Goal: Browse casually: Explore the website without a specific task or goal

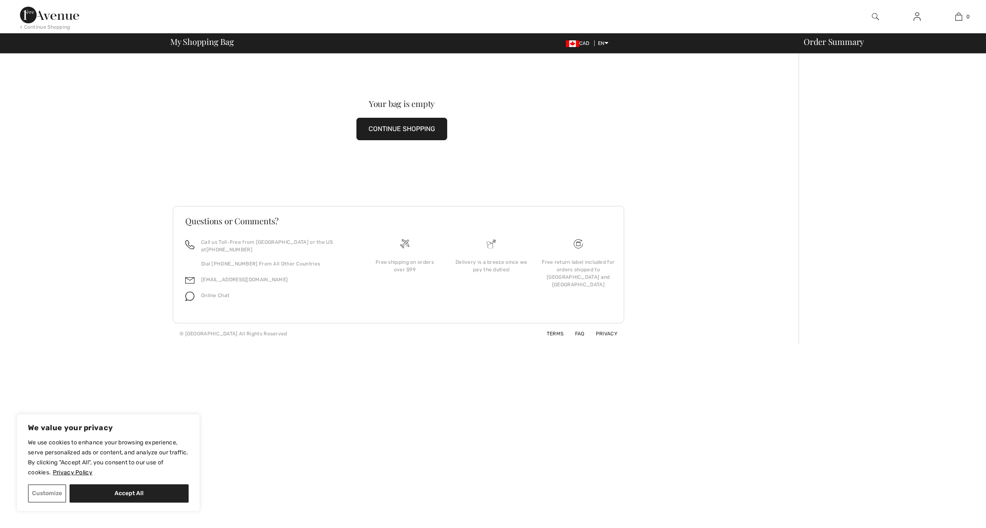
click at [395, 125] on button "CONTINUE SHOPPING" at bounding box center [401, 129] width 91 height 22
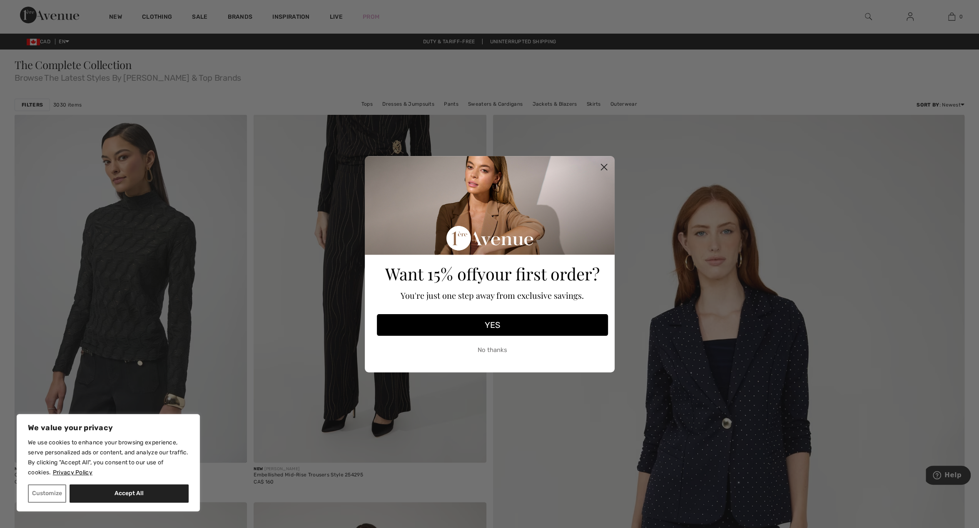
click at [604, 165] on circle "Close dialog" at bounding box center [604, 167] width 14 height 14
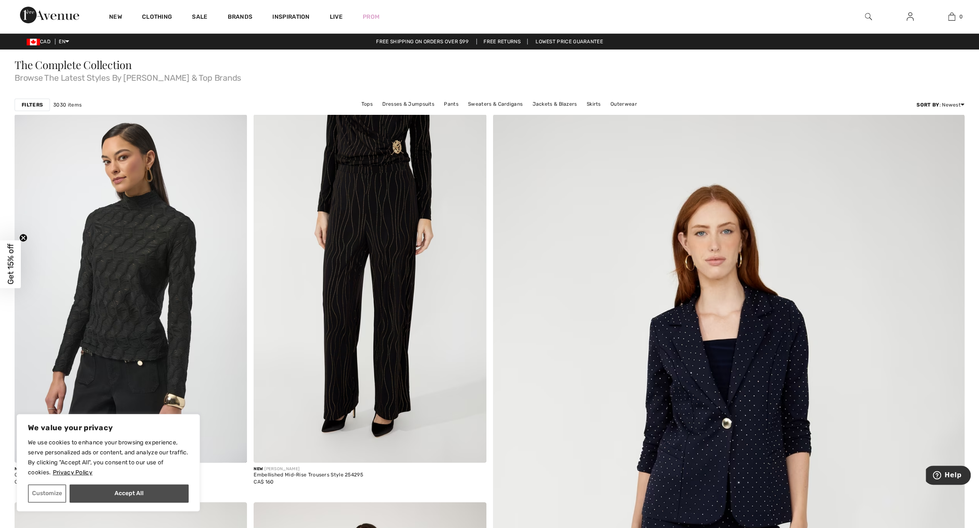
click at [125, 494] on button "Accept All" at bounding box center [129, 494] width 119 height 18
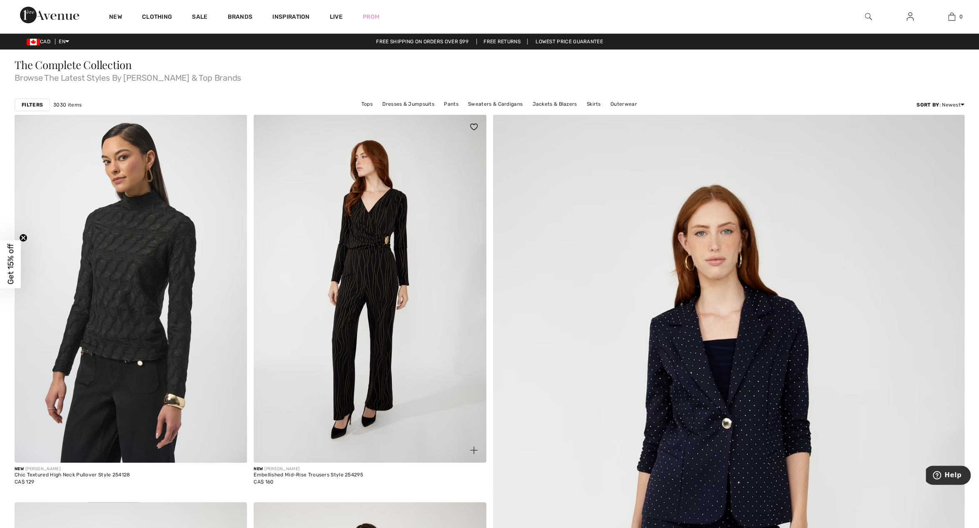
checkbox input "true"
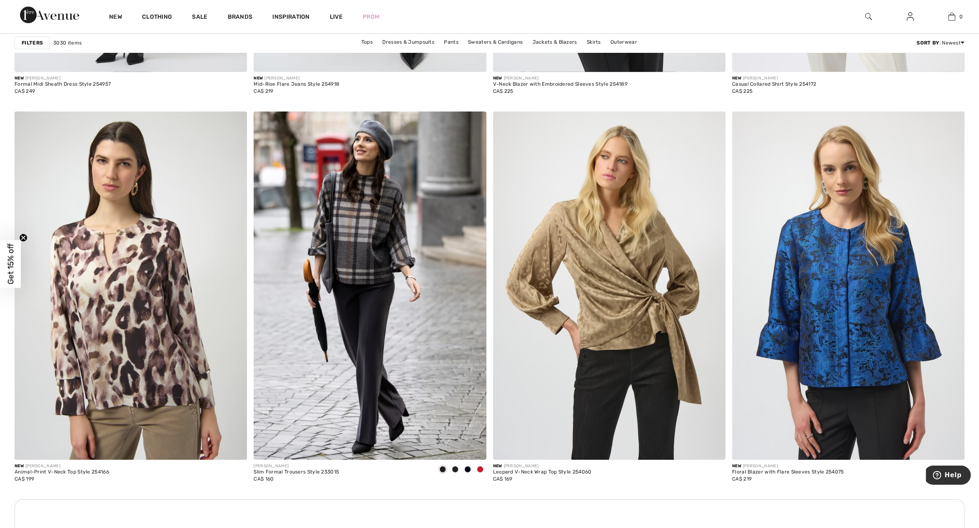
scroll to position [2512, 0]
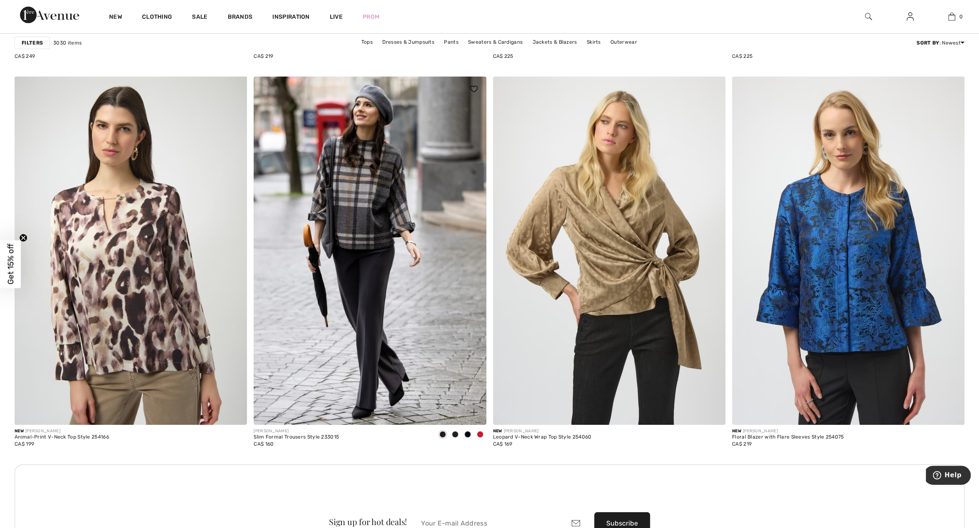
click at [479, 434] on span at bounding box center [480, 434] width 7 height 7
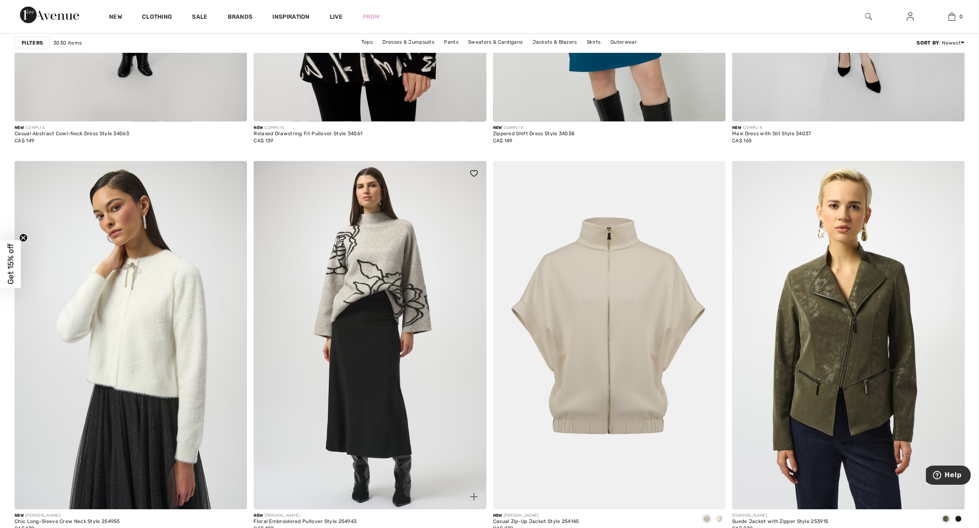
scroll to position [5154, 0]
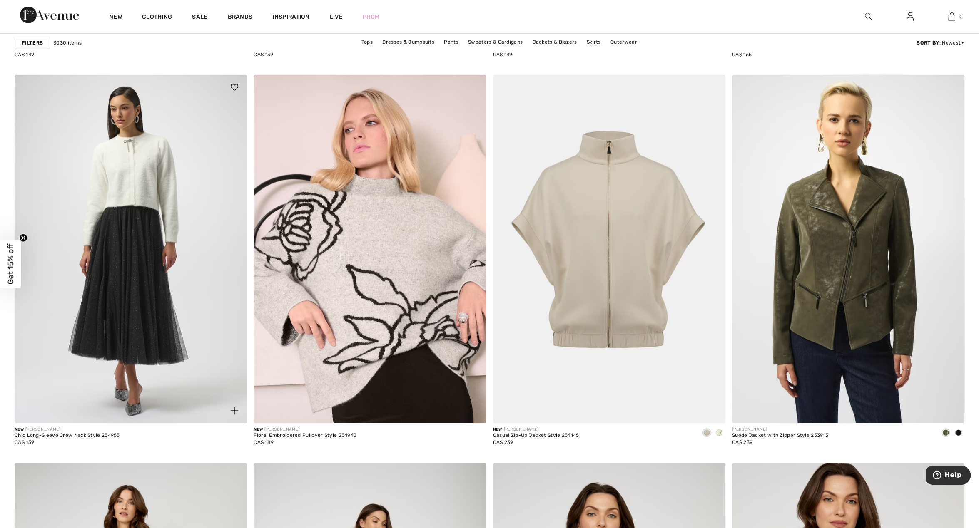
click at [177, 279] on img at bounding box center [131, 249] width 232 height 349
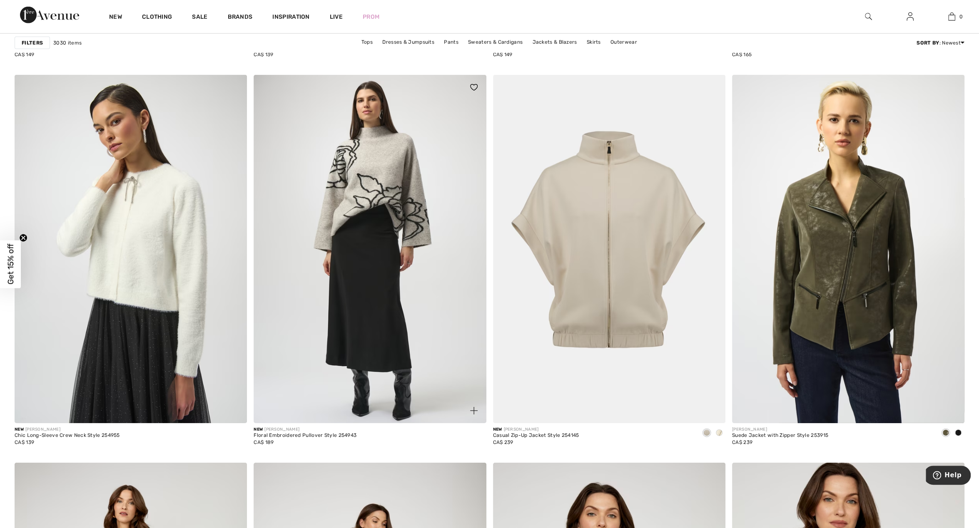
click at [408, 257] on img at bounding box center [370, 249] width 232 height 349
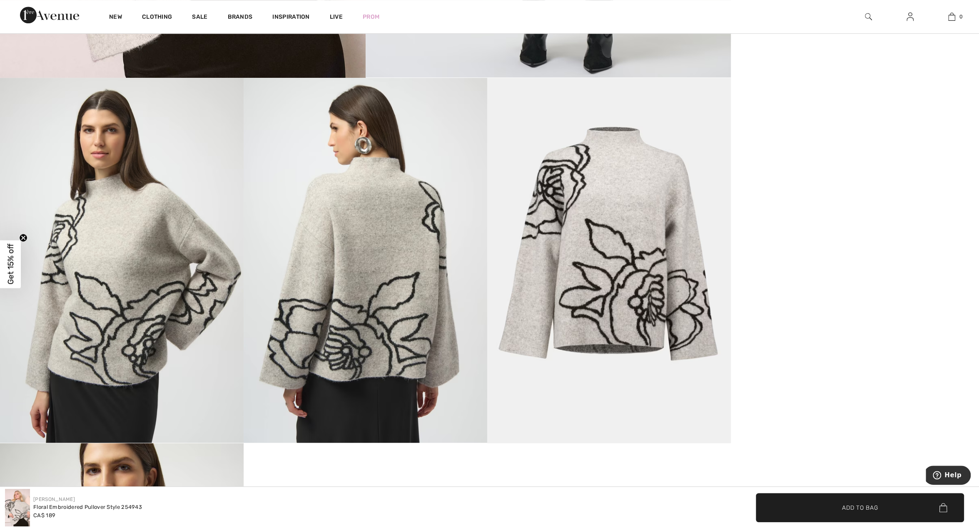
scroll to position [303, 0]
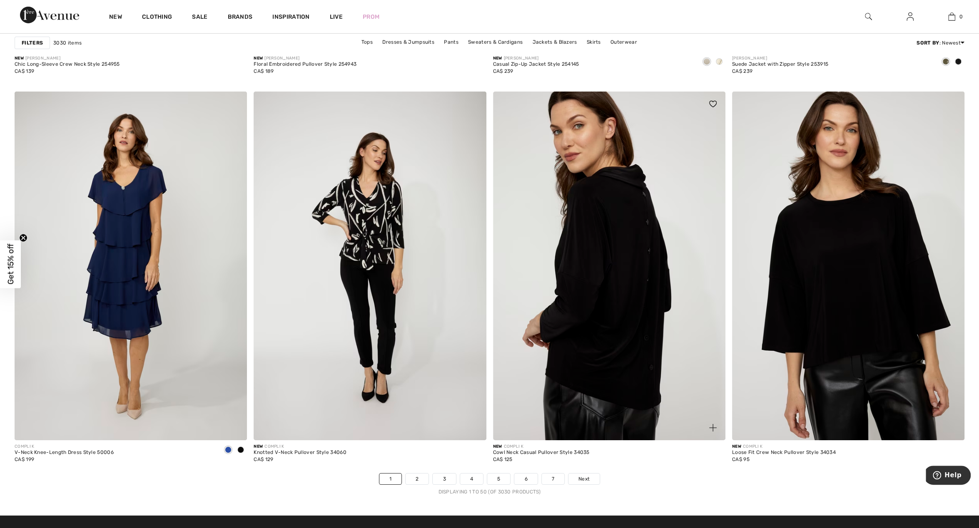
scroll to position [5544, 0]
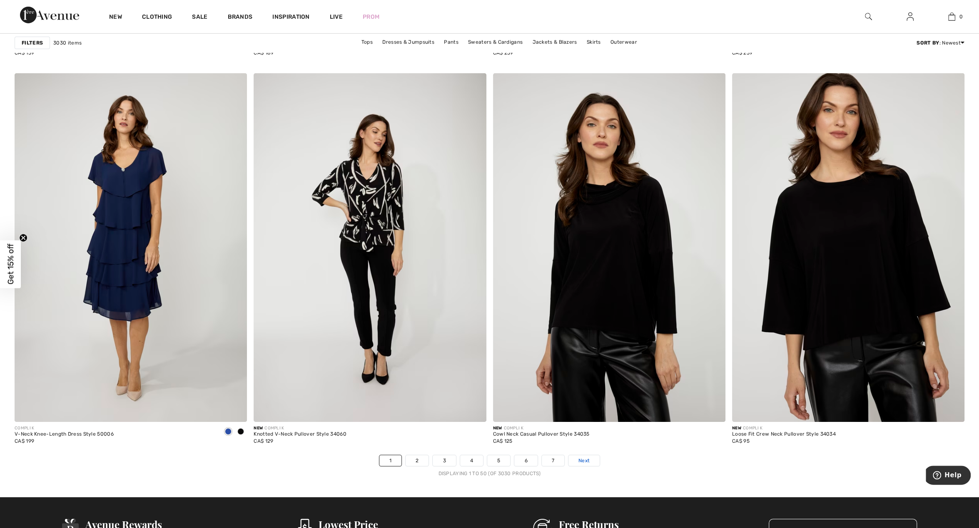
click at [583, 459] on span "Next" at bounding box center [583, 460] width 11 height 7
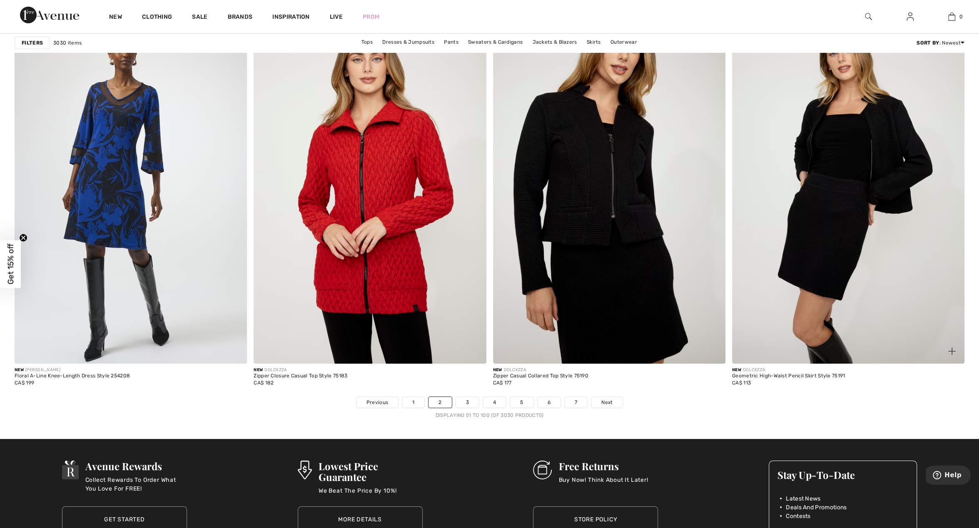
scroll to position [5587, 0]
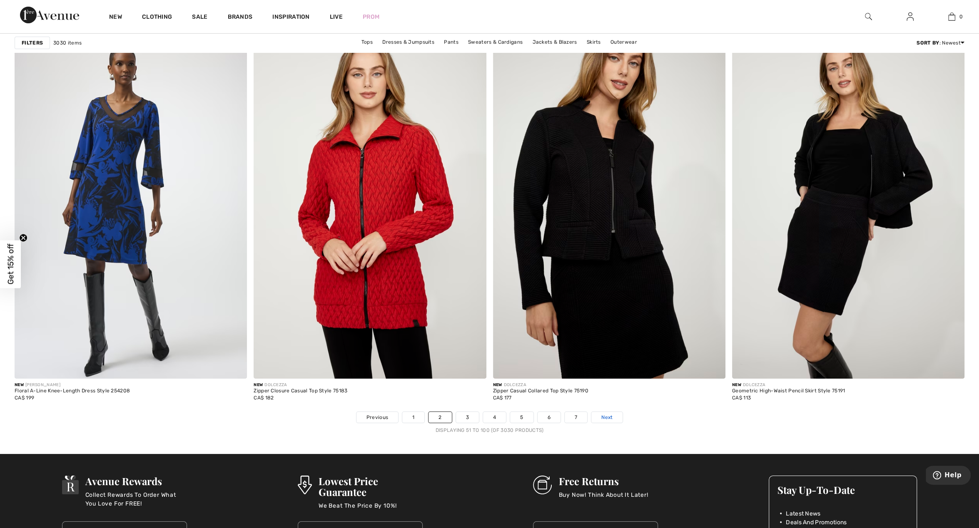
click at [605, 417] on span "Next" at bounding box center [606, 417] width 11 height 7
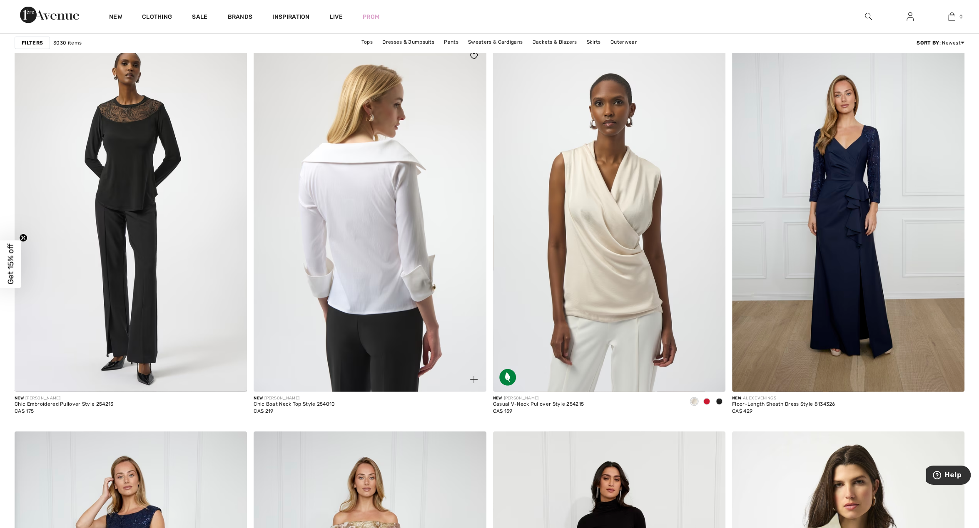
scroll to position [4807, 0]
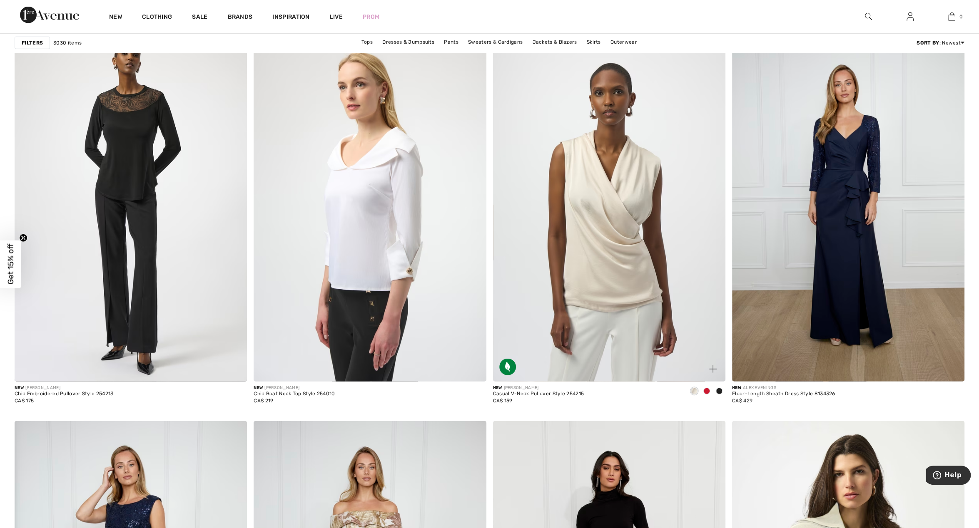
click at [709, 389] on span at bounding box center [706, 391] width 7 height 7
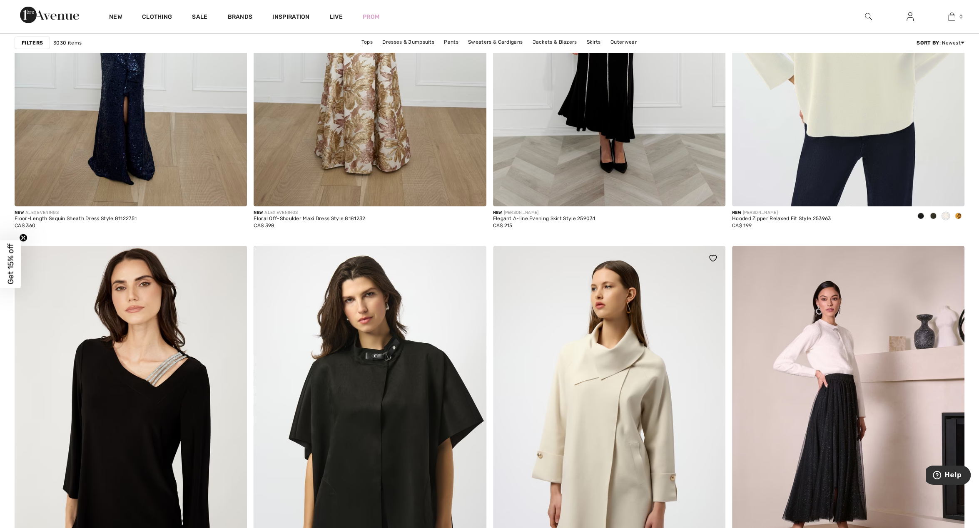
scroll to position [5544, 0]
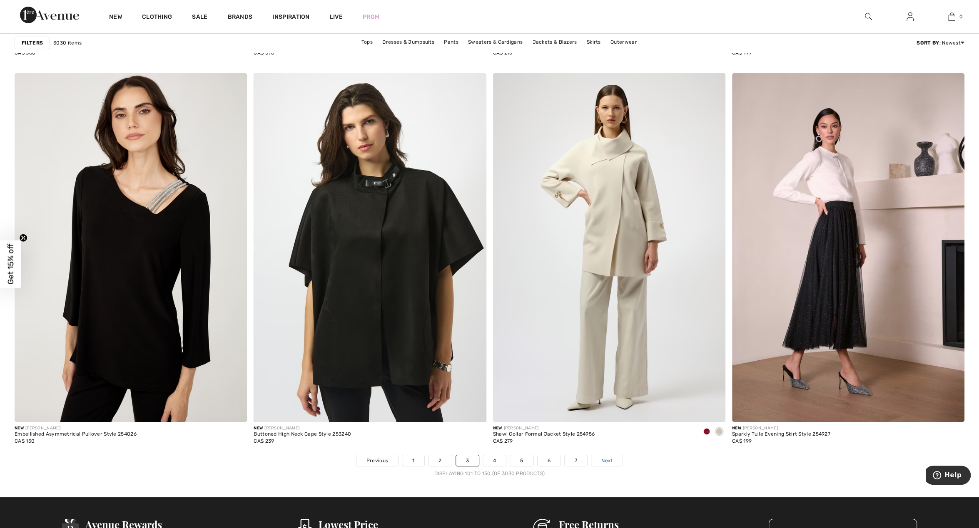
click at [610, 459] on span "Next" at bounding box center [606, 460] width 11 height 7
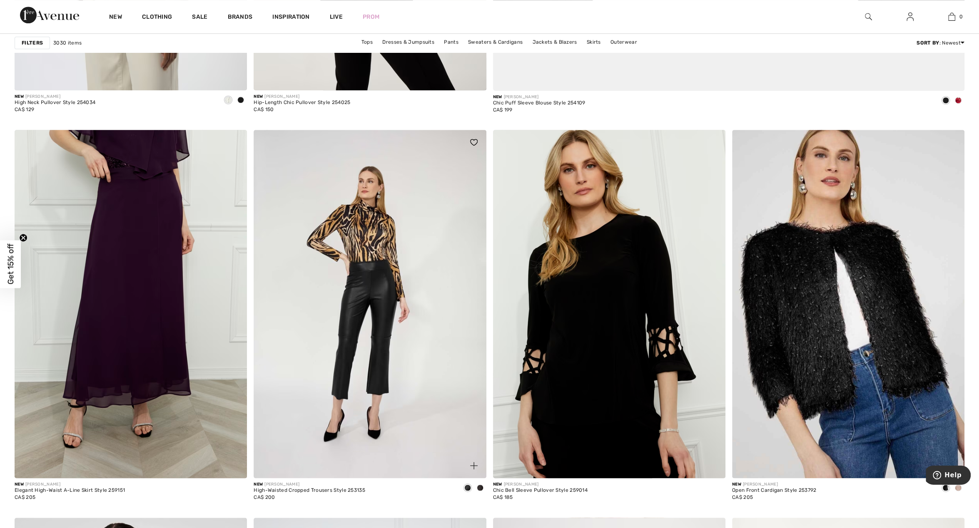
scroll to position [780, 0]
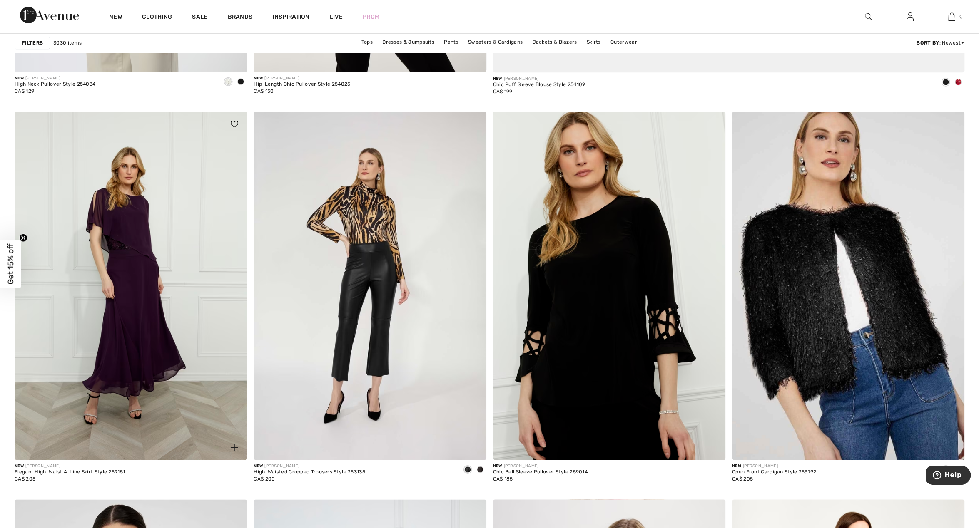
click at [157, 308] on img at bounding box center [131, 286] width 232 height 349
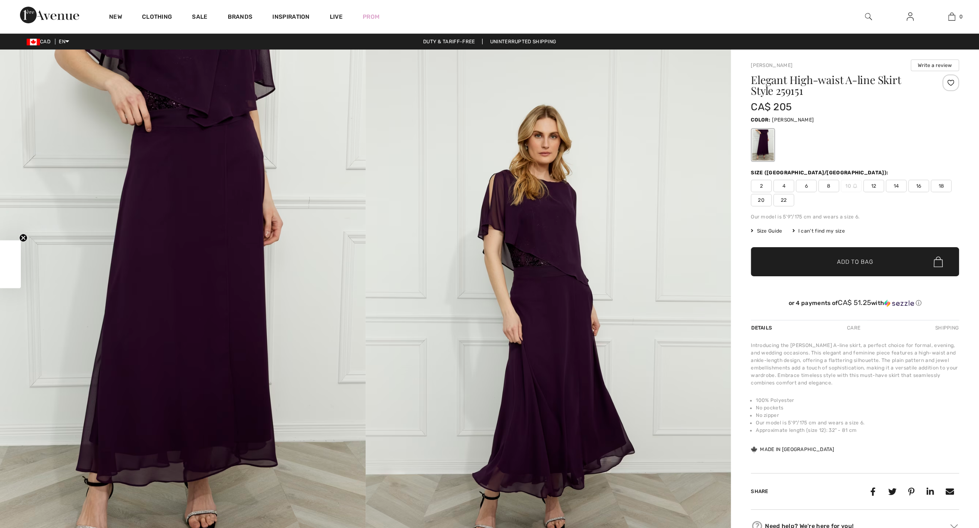
checkbox input "true"
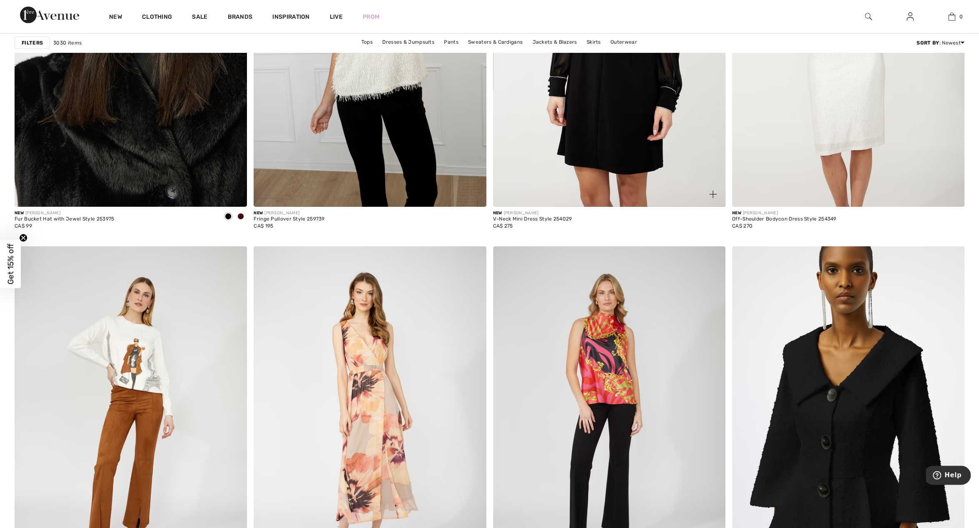
scroll to position [5544, 0]
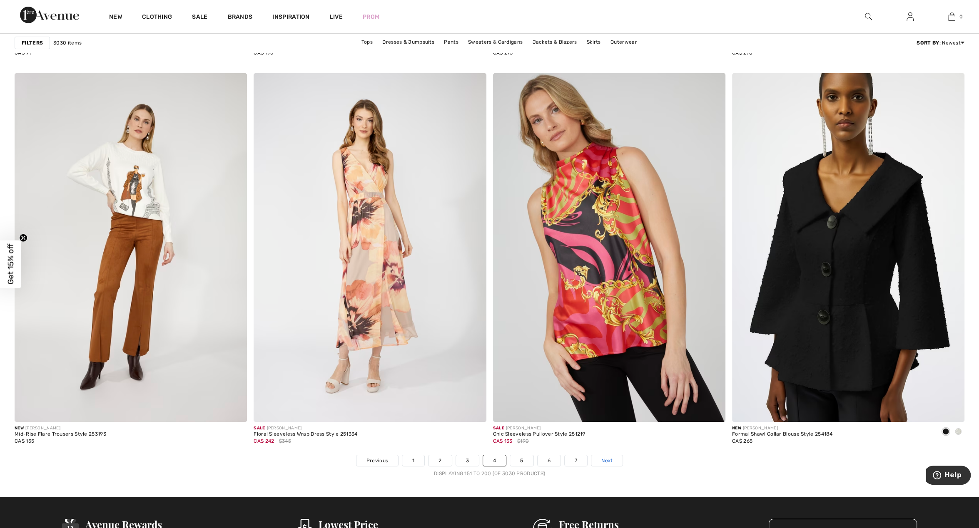
click at [608, 460] on span "Next" at bounding box center [606, 460] width 11 height 7
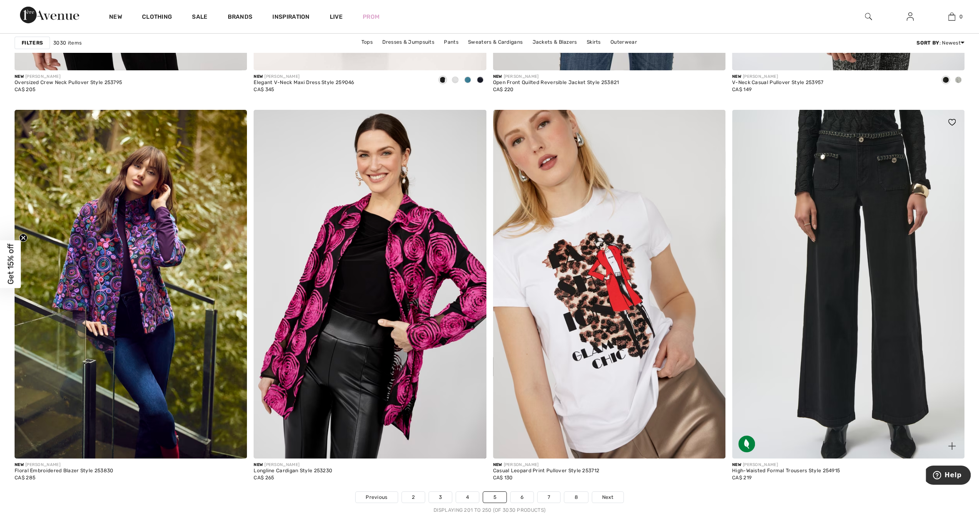
scroll to position [5544, 0]
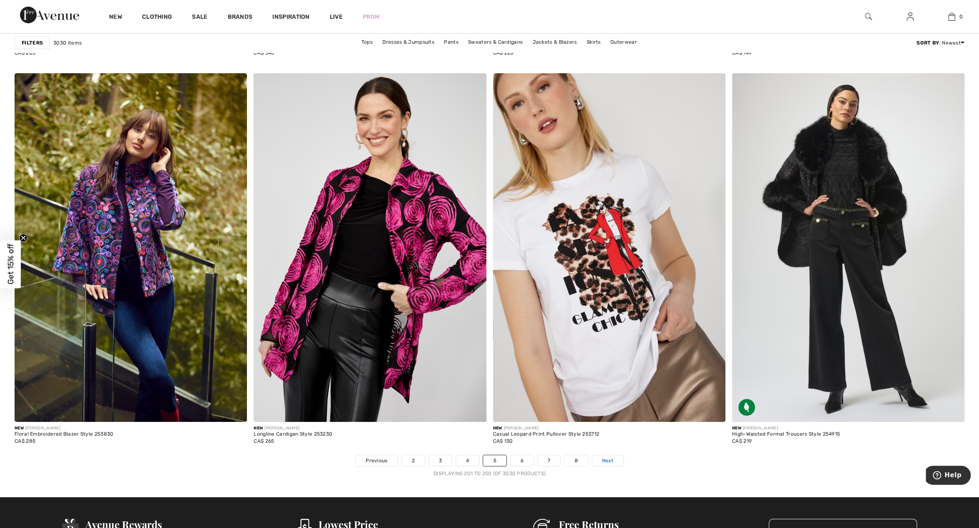
click at [607, 459] on span "Next" at bounding box center [607, 460] width 11 height 7
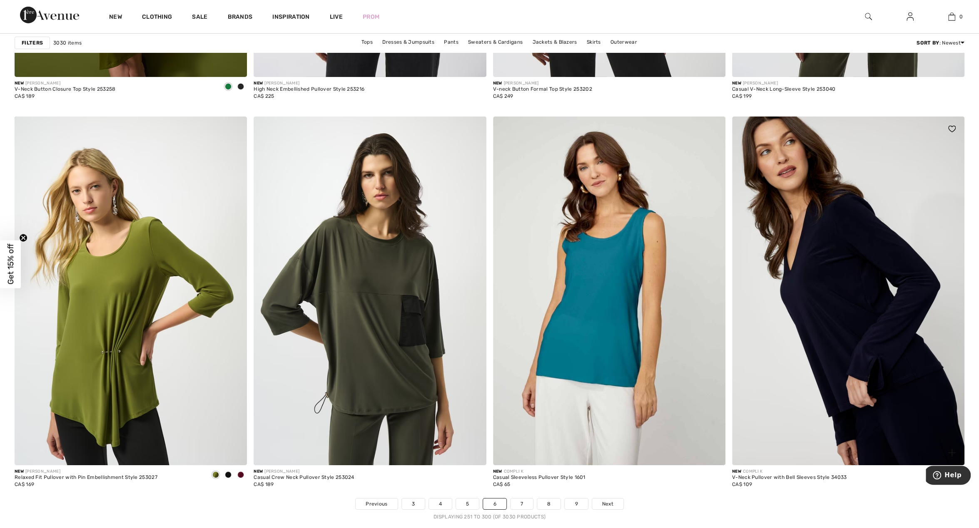
scroll to position [5587, 0]
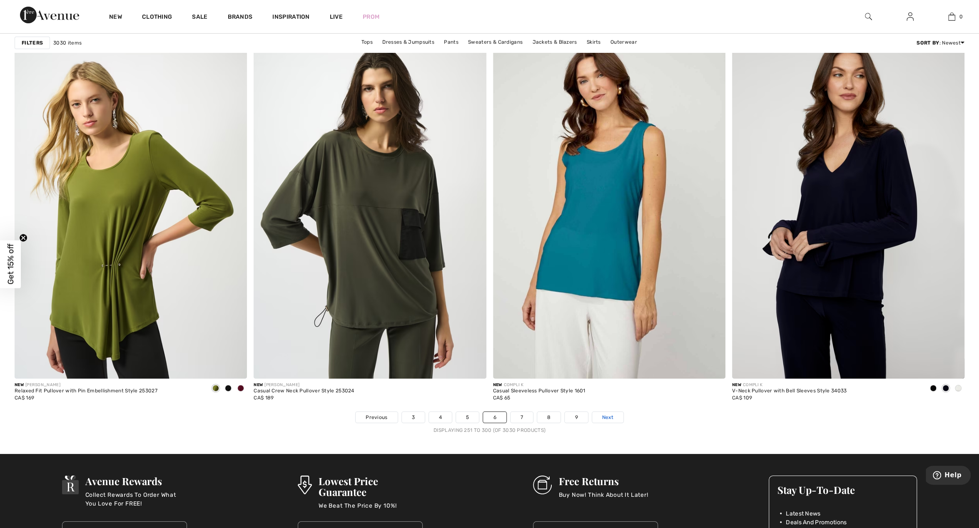
click at [608, 414] on span "Next" at bounding box center [607, 417] width 11 height 7
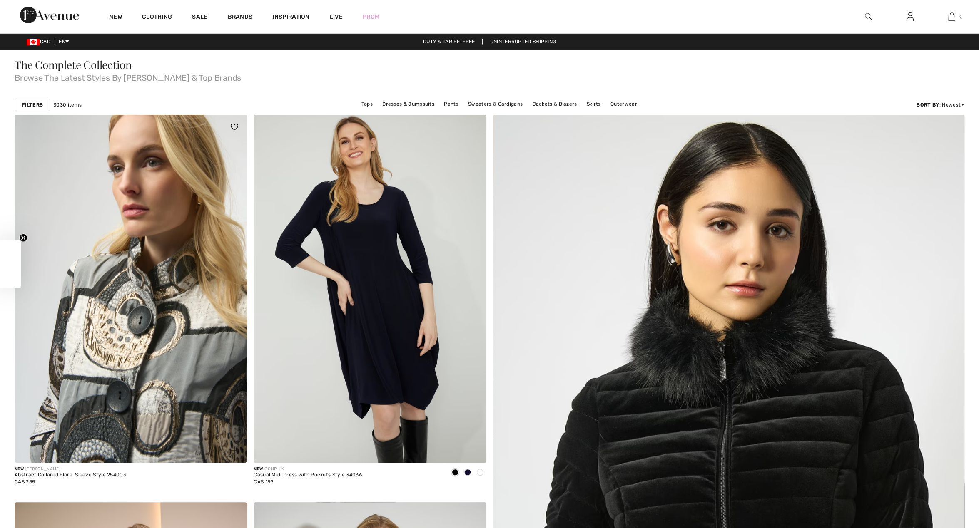
checkbox input "true"
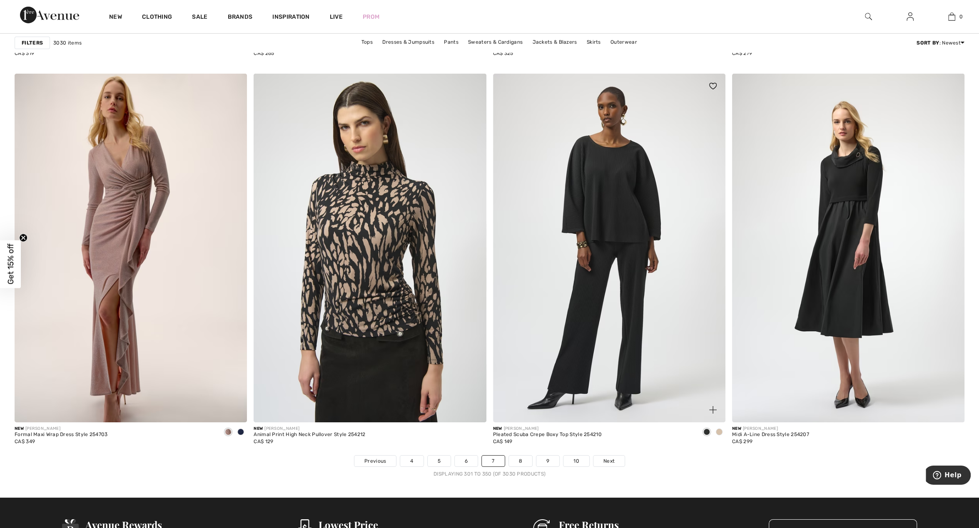
scroll to position [5544, 0]
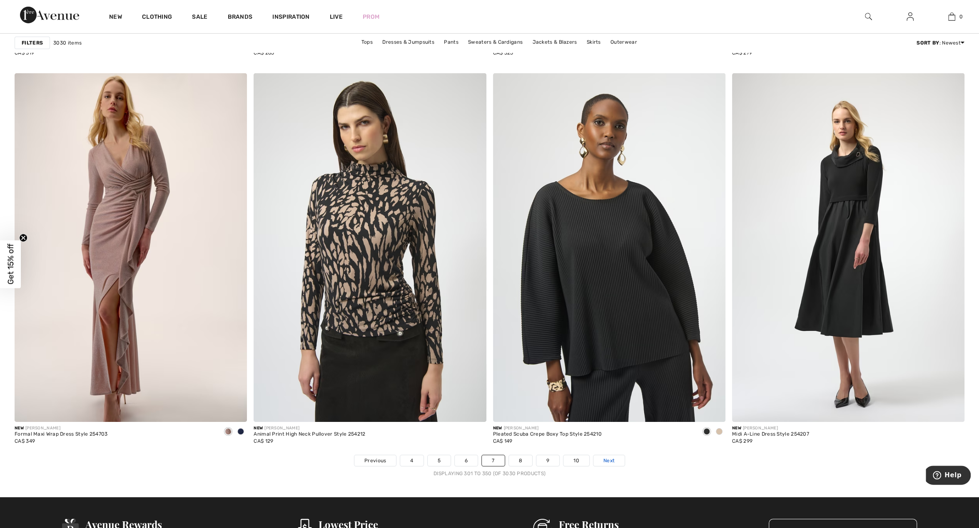
click at [609, 461] on span "Next" at bounding box center [608, 460] width 11 height 7
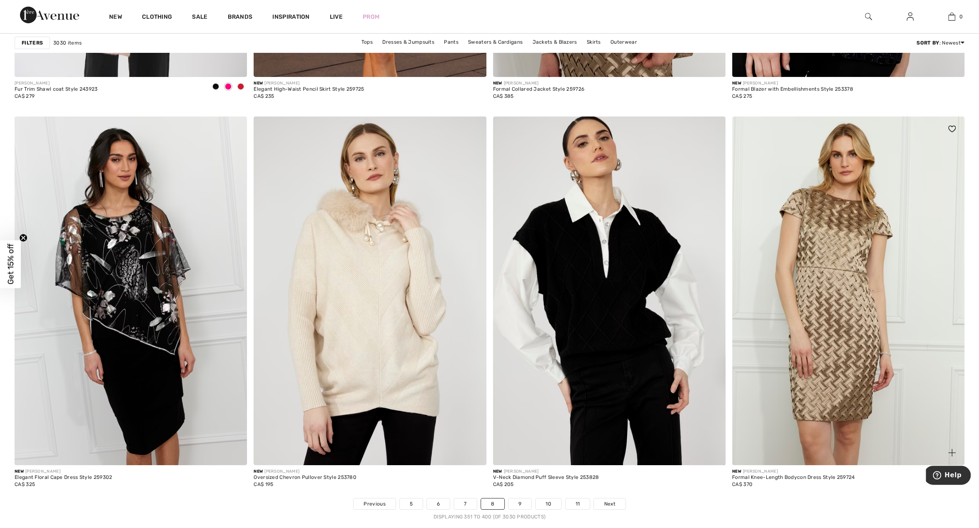
scroll to position [5587, 0]
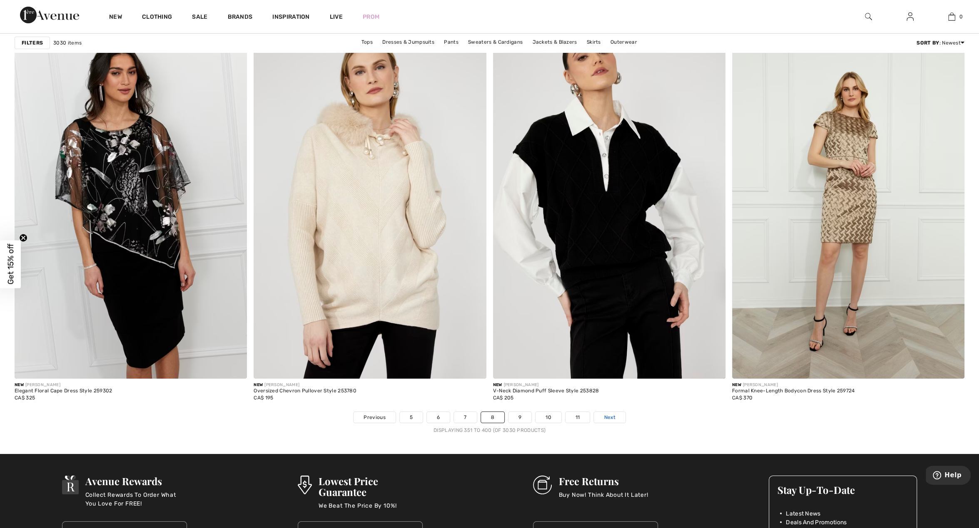
click at [609, 417] on span "Next" at bounding box center [609, 417] width 11 height 7
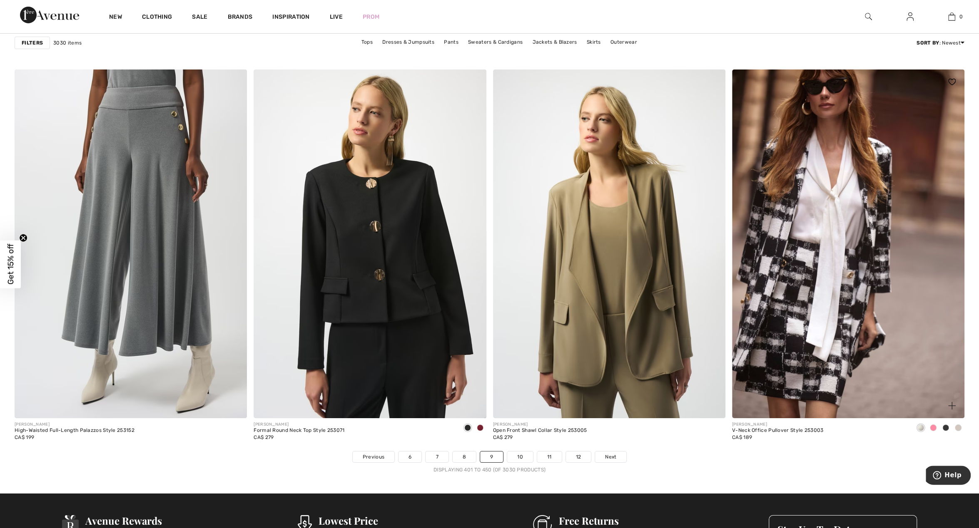
scroll to position [5587, 0]
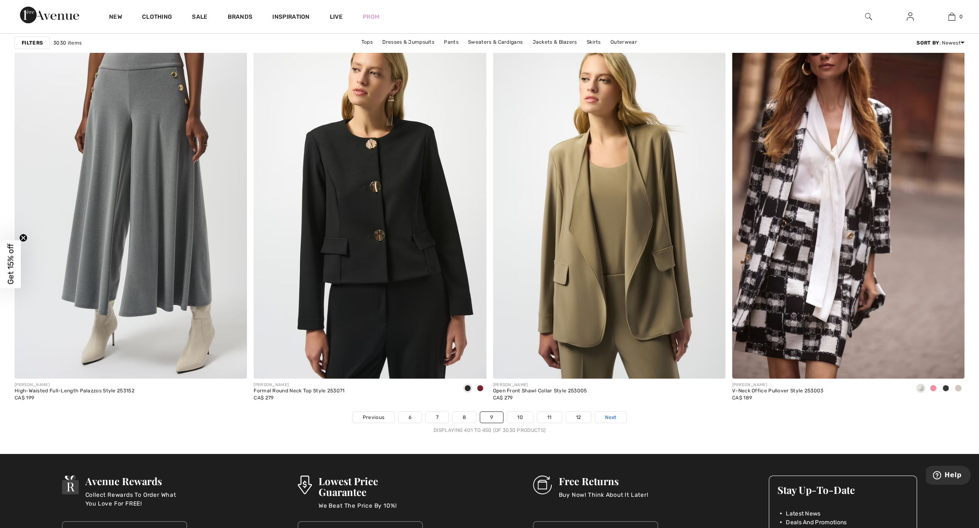
click at [615, 414] on span "Next" at bounding box center [610, 417] width 11 height 7
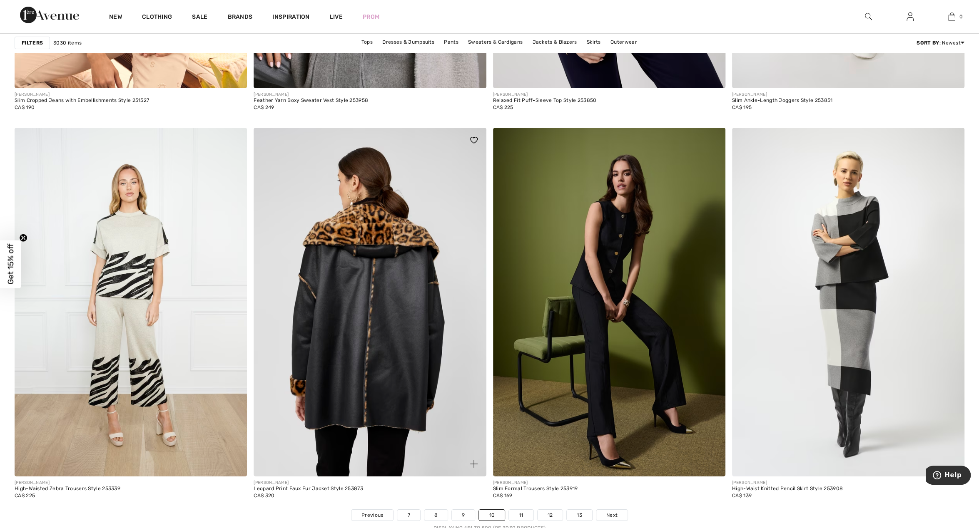
scroll to position [5500, 0]
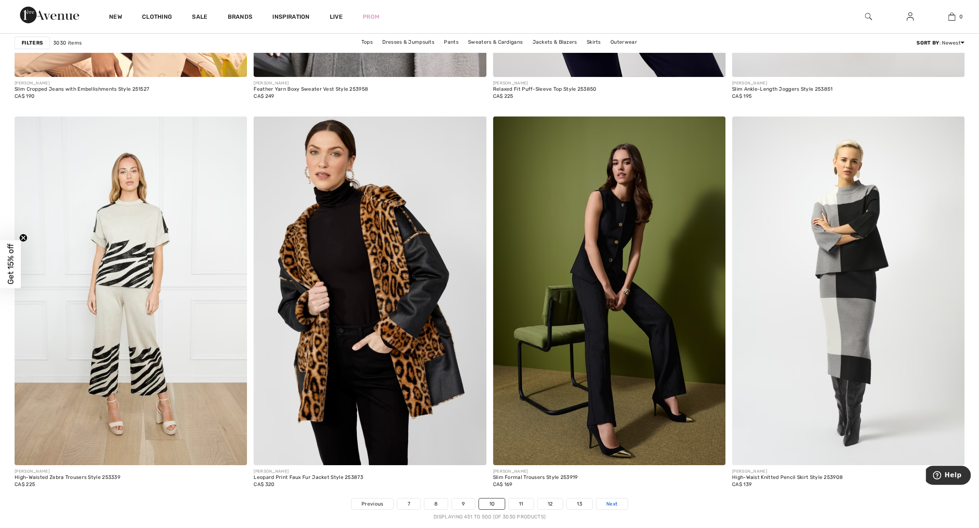
click at [611, 502] on span "Next" at bounding box center [611, 504] width 11 height 7
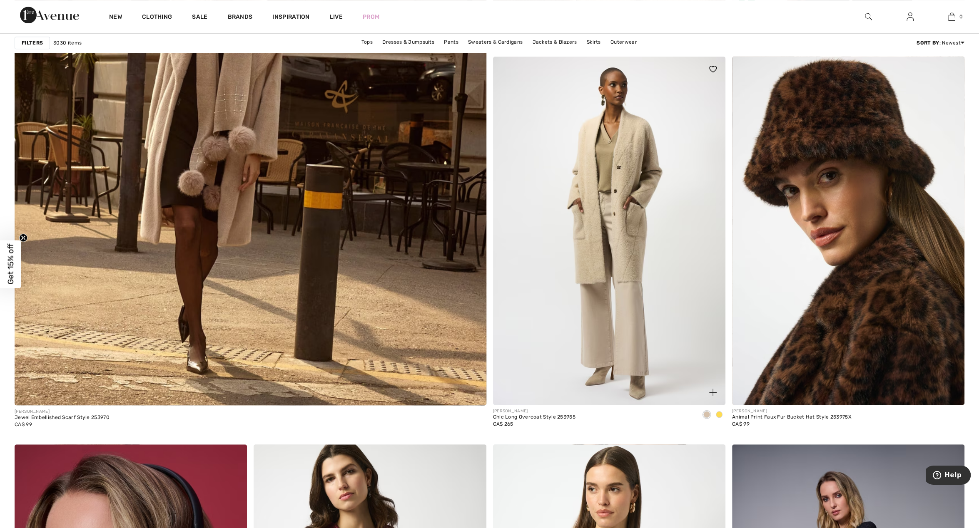
scroll to position [3422, 0]
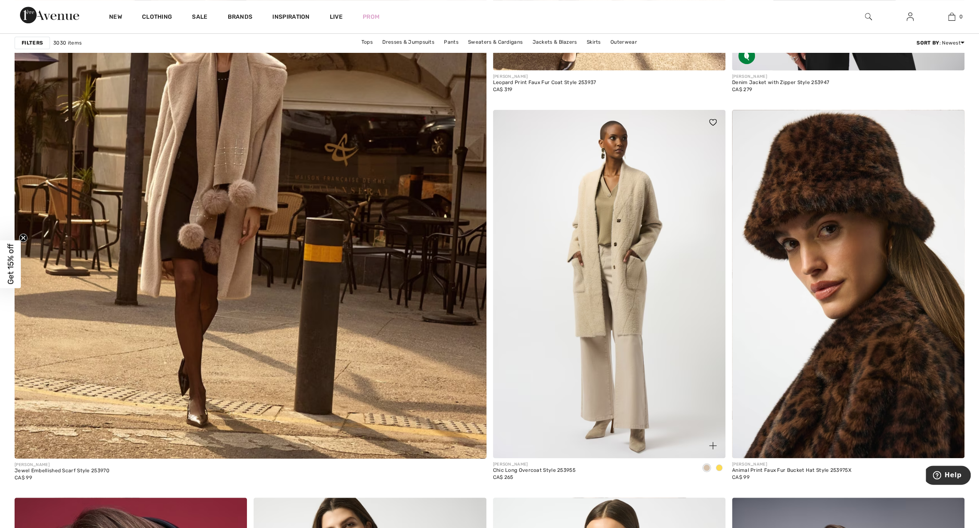
click at [720, 467] on span at bounding box center [719, 468] width 7 height 7
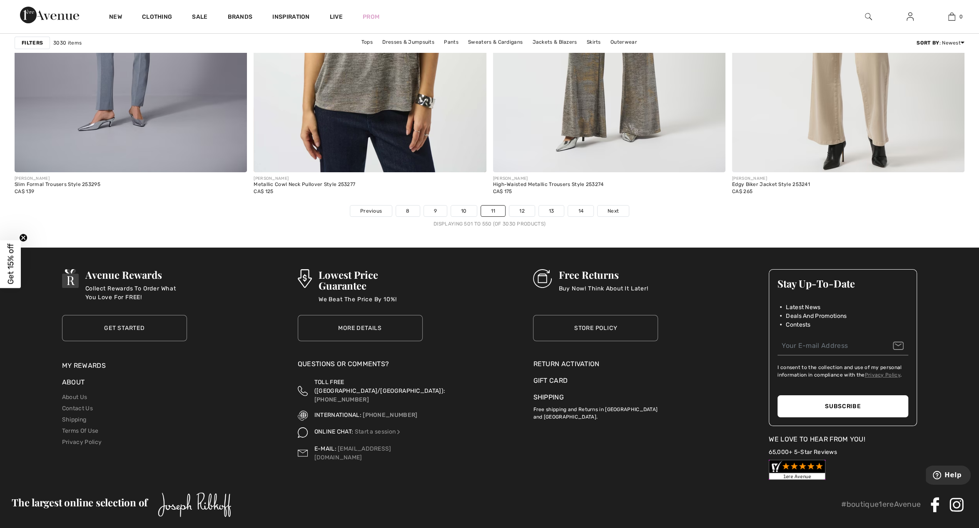
scroll to position [5804, 0]
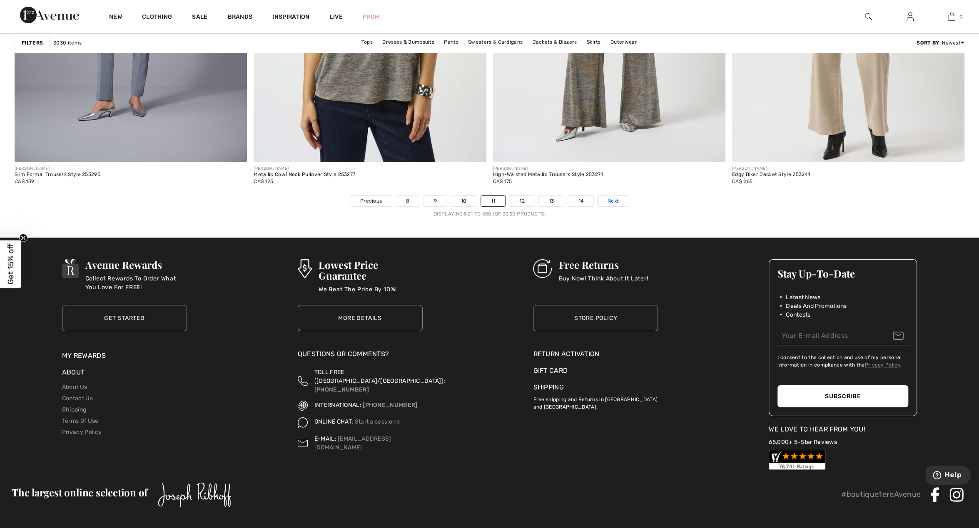
click at [609, 199] on span "Next" at bounding box center [613, 200] width 11 height 7
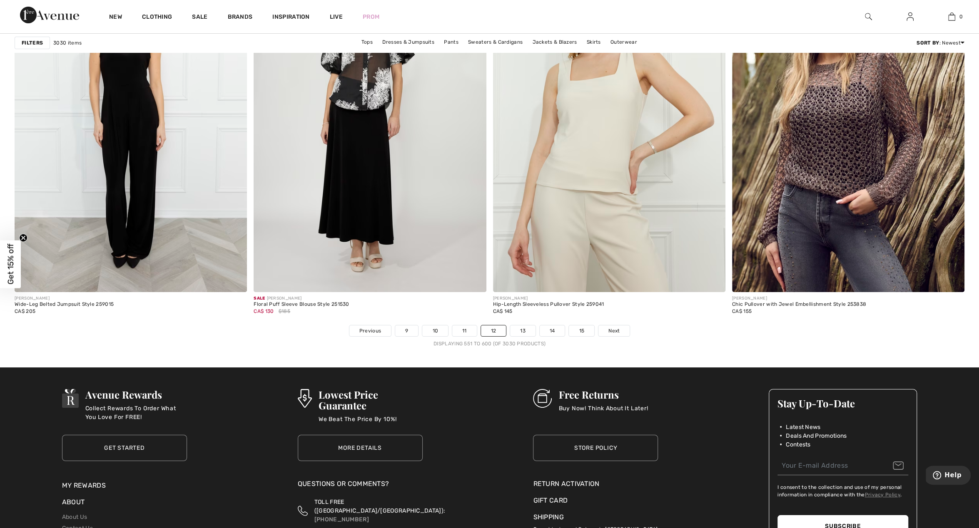
scroll to position [5836, 0]
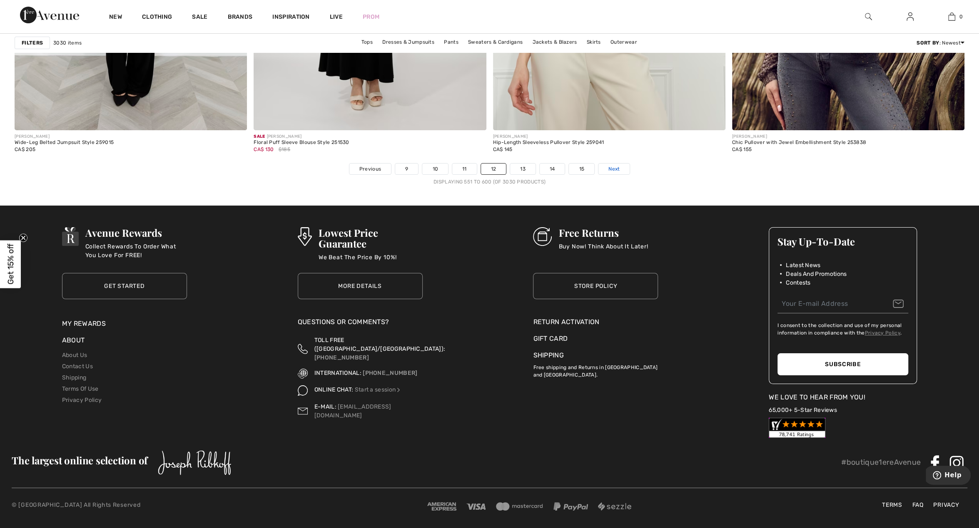
click at [608, 166] on span "Next" at bounding box center [613, 168] width 11 height 7
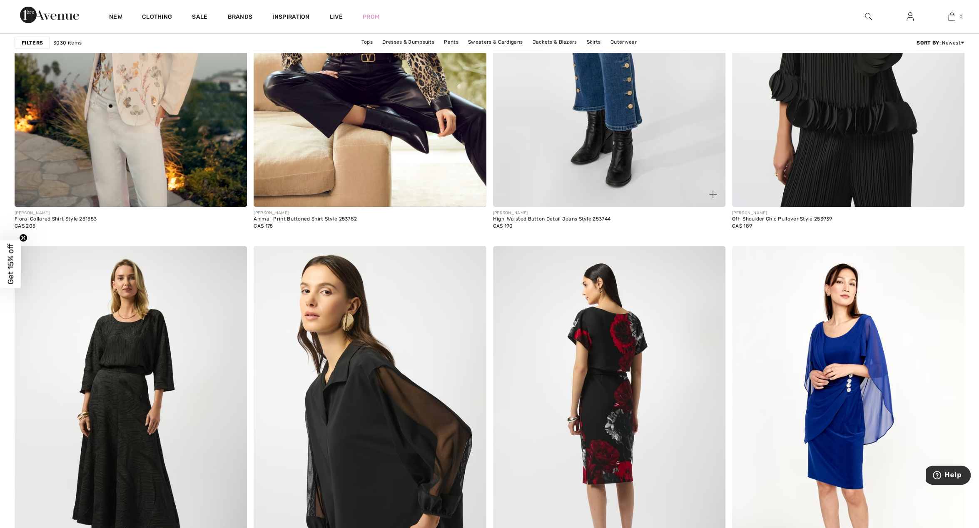
scroll to position [5544, 0]
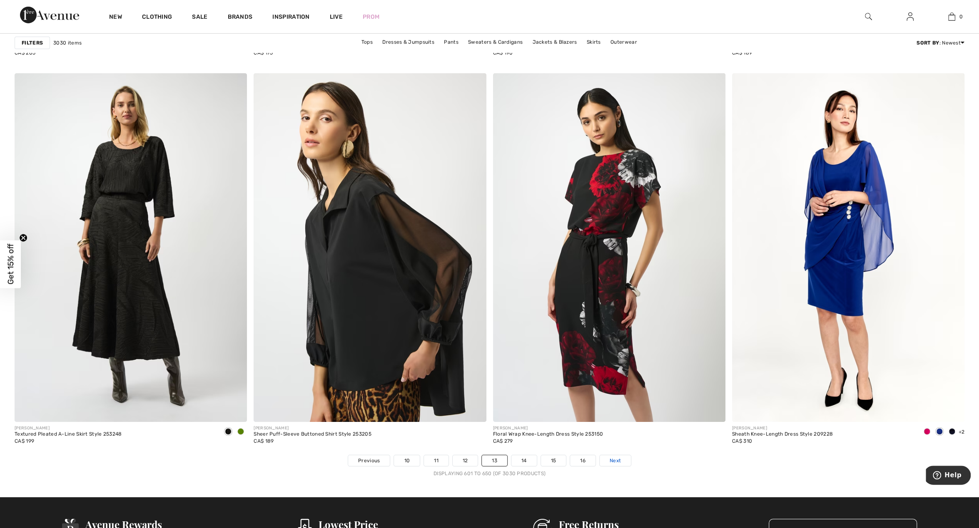
click at [613, 457] on span "Next" at bounding box center [615, 460] width 11 height 7
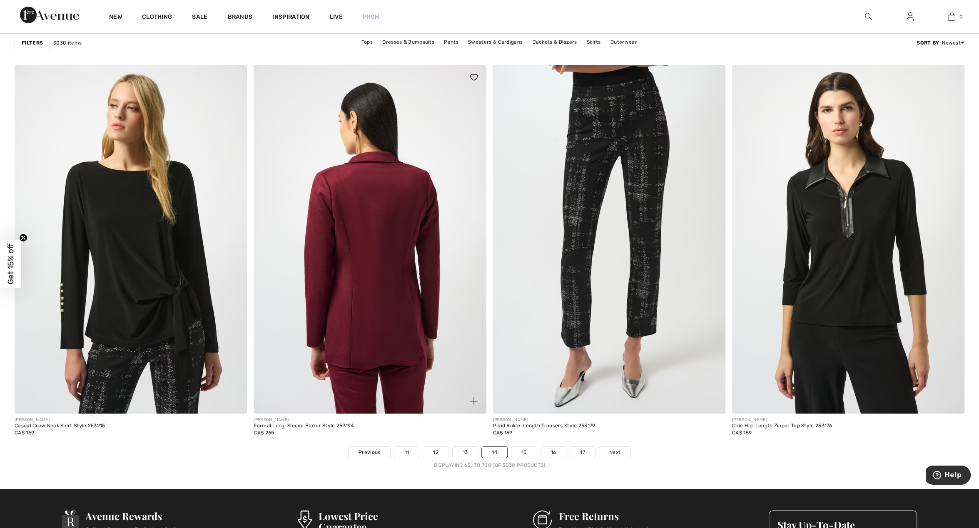
scroll to position [5630, 0]
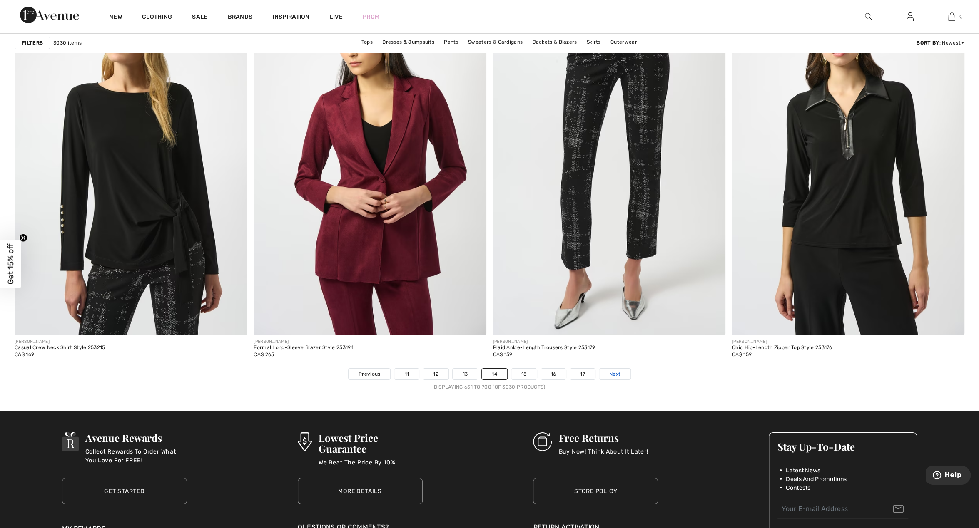
click at [613, 373] on span "Next" at bounding box center [614, 374] width 11 height 7
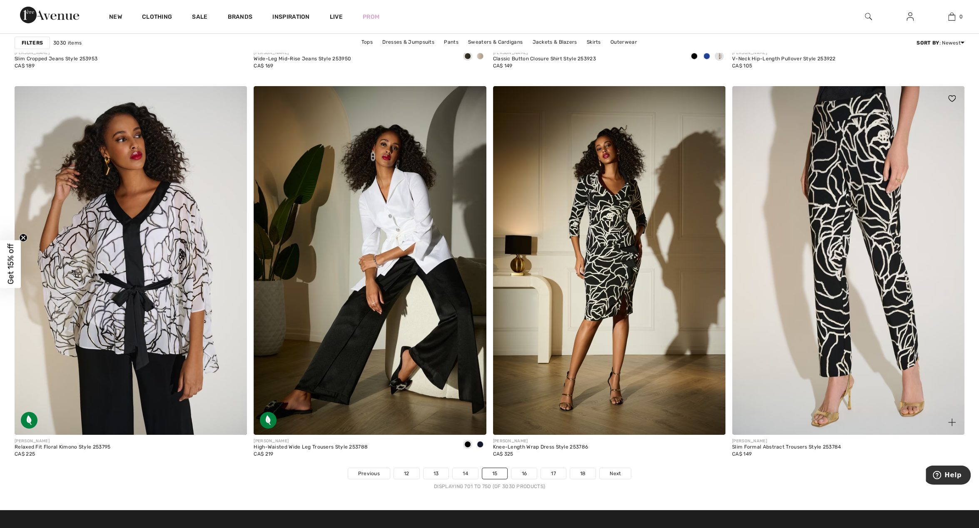
scroll to position [5544, 0]
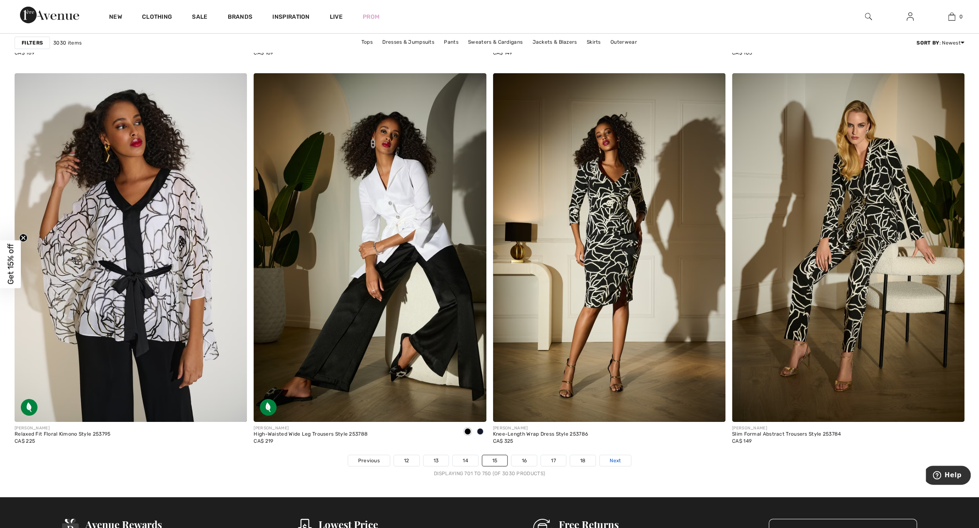
click at [611, 462] on span "Next" at bounding box center [615, 460] width 11 height 7
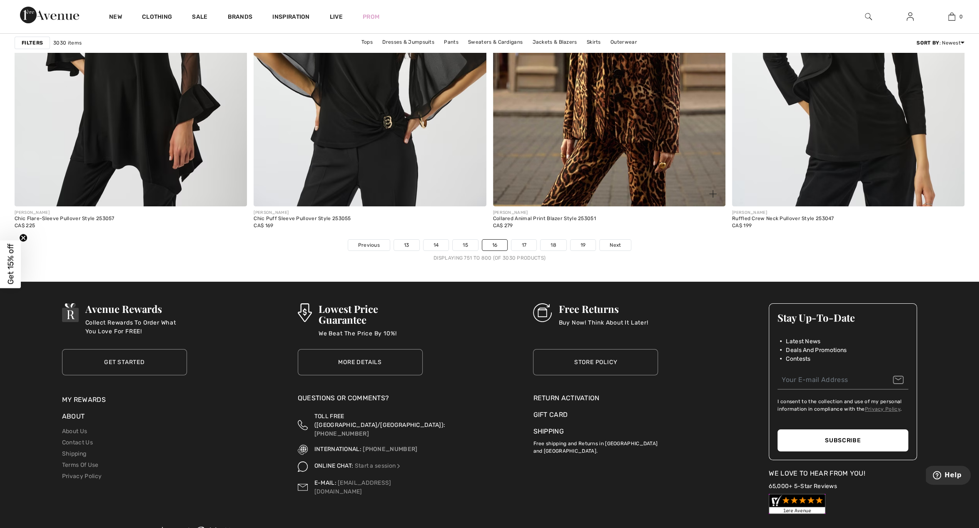
scroll to position [5804, 0]
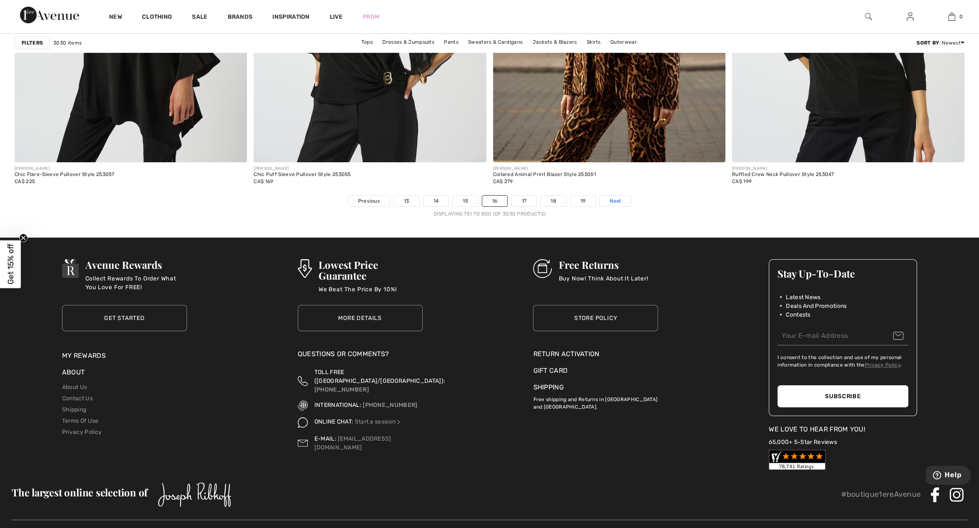
click at [608, 196] on link "Next" at bounding box center [615, 201] width 31 height 11
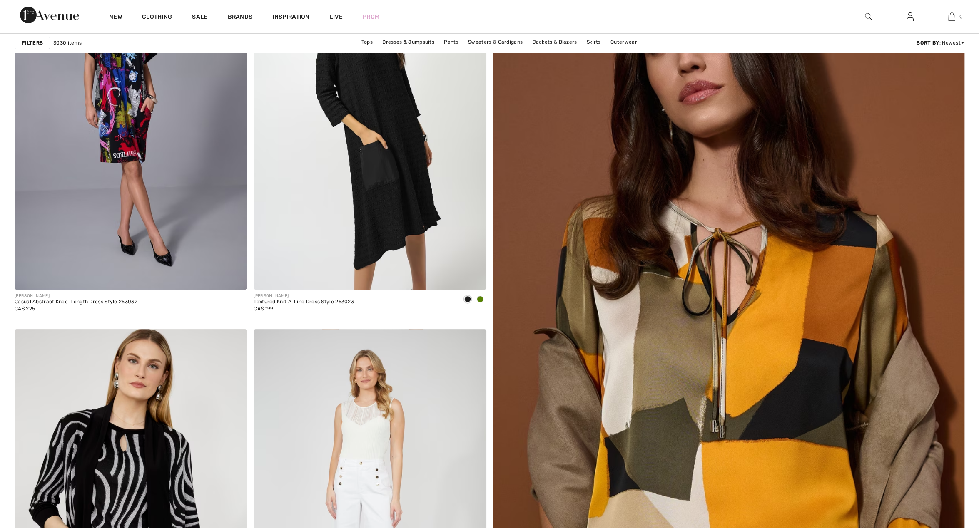
scroll to position [346, 0]
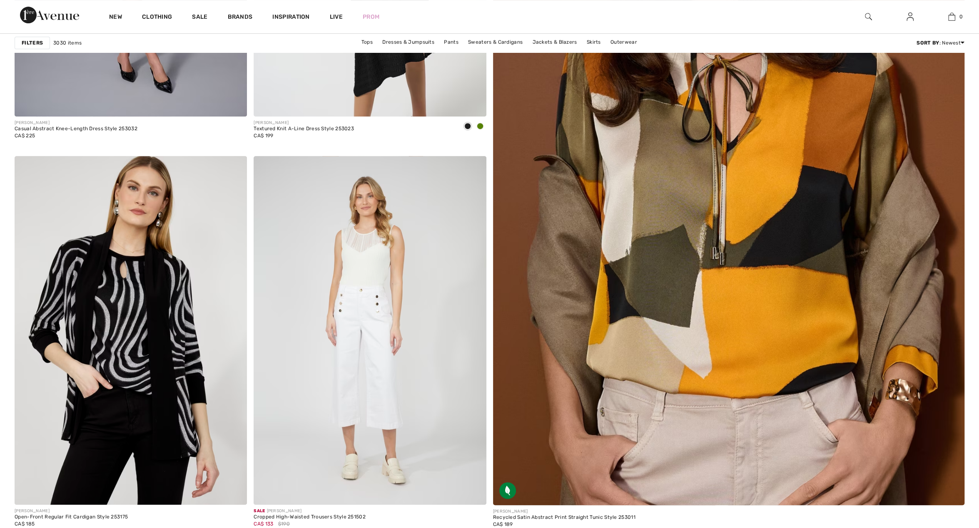
checkbox input "true"
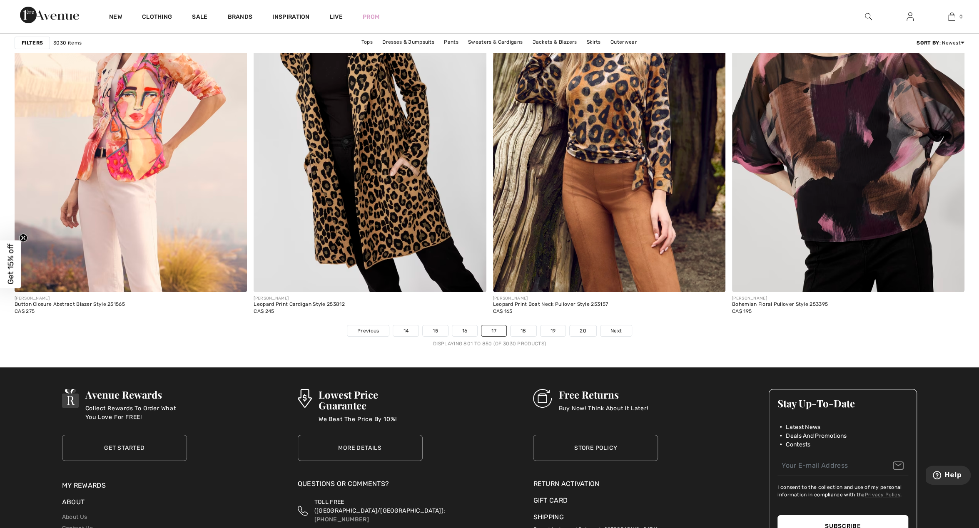
scroll to position [5836, 0]
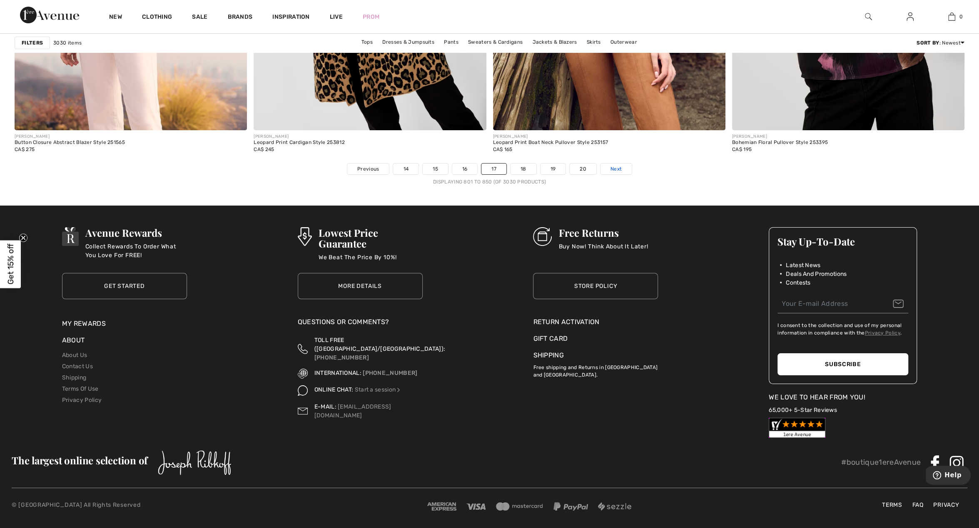
click at [613, 167] on span "Next" at bounding box center [616, 168] width 11 height 7
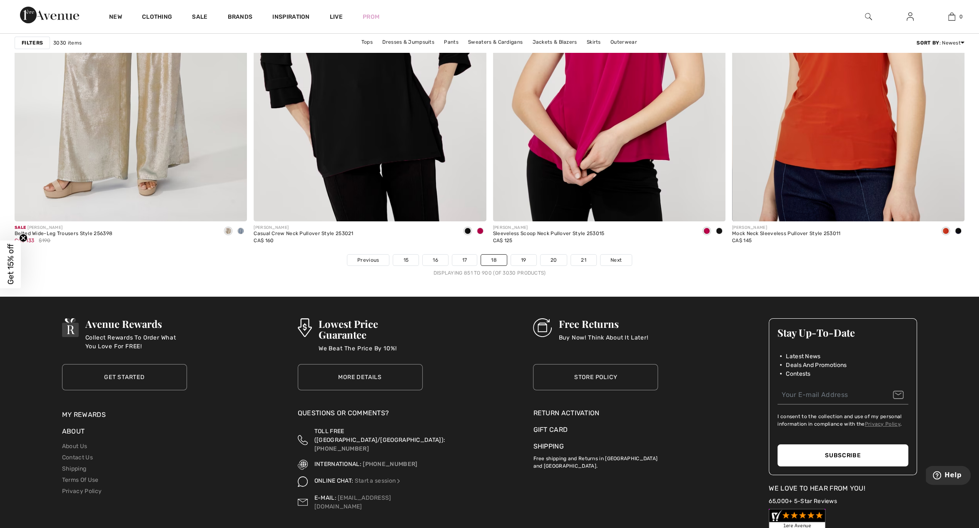
scroll to position [5760, 0]
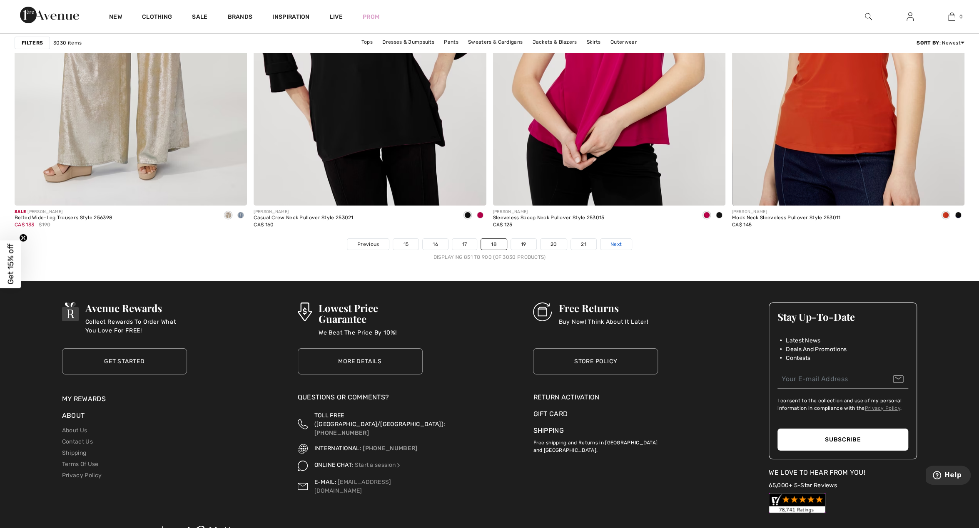
click at [613, 244] on span "Next" at bounding box center [616, 244] width 11 height 7
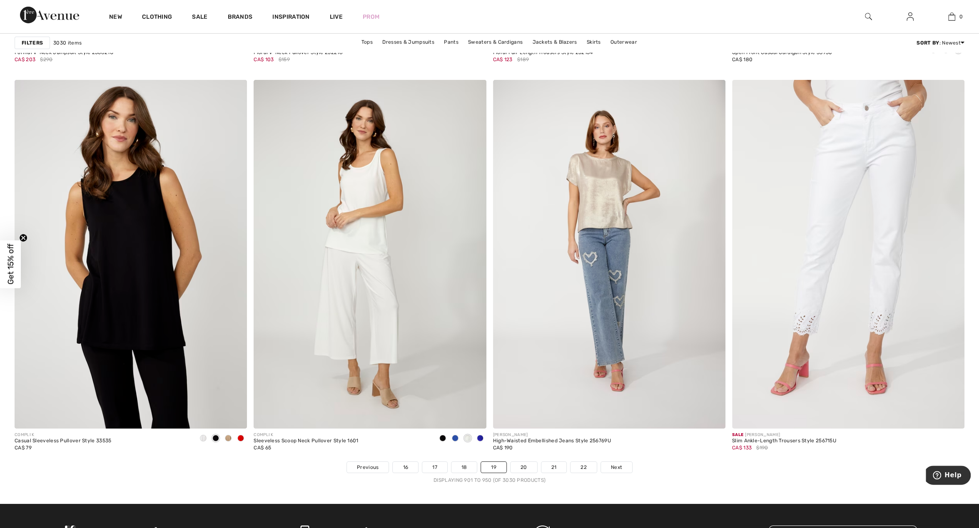
scroll to position [5630, 0]
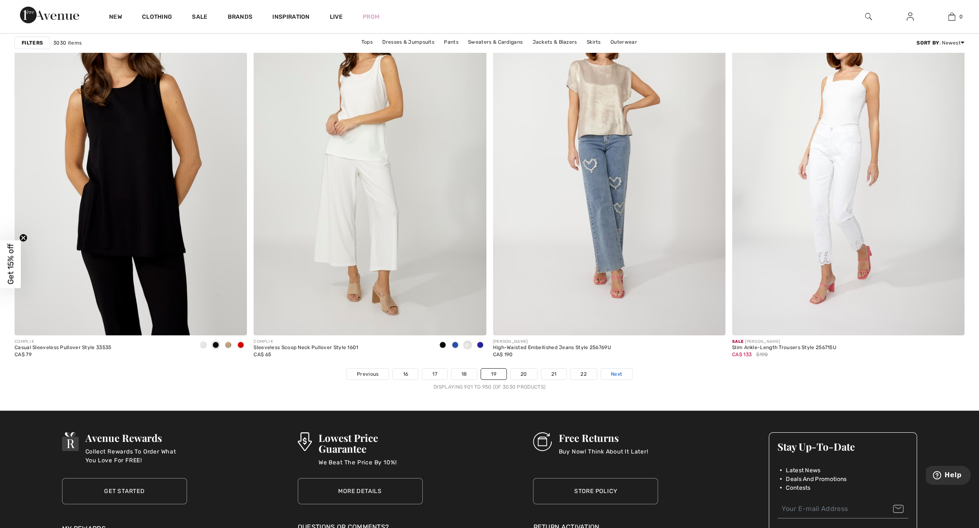
click at [617, 375] on span "Next" at bounding box center [616, 374] width 11 height 7
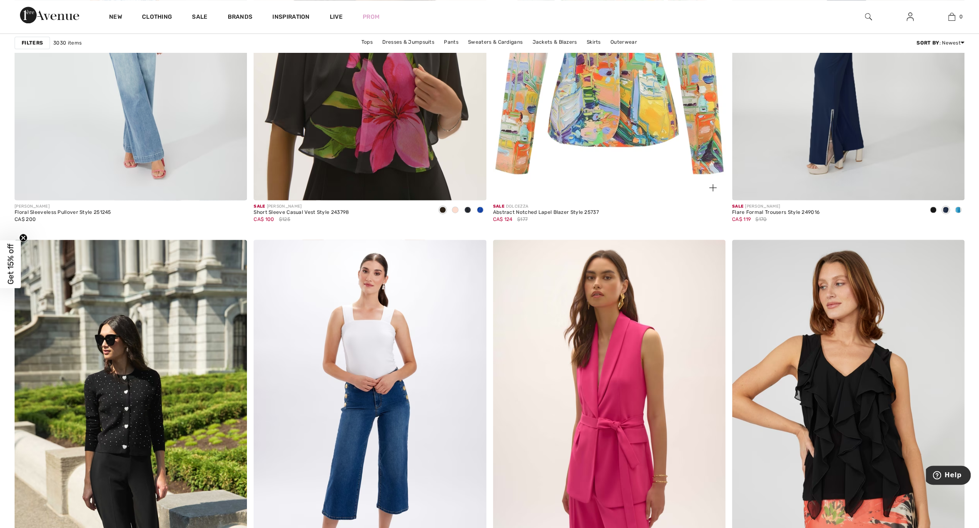
checkbox input "true"
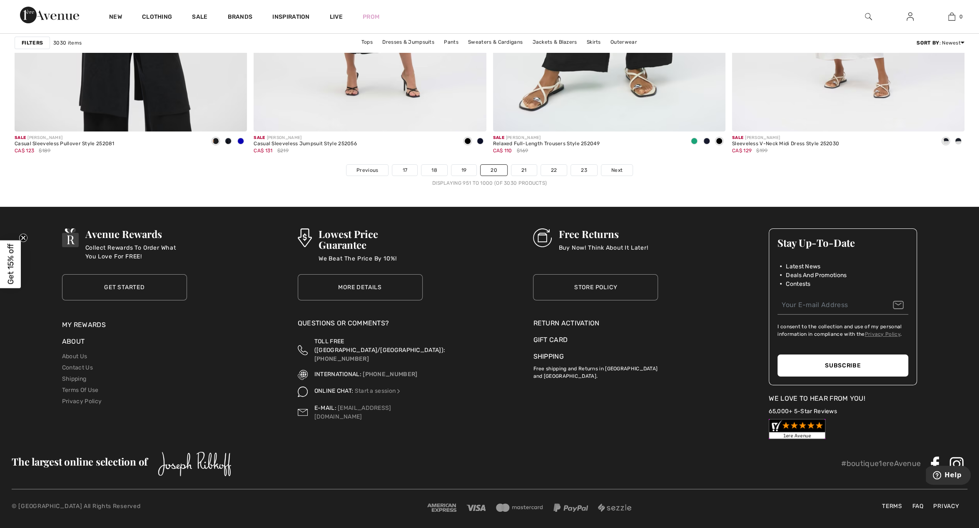
scroll to position [5836, 0]
